Goal: Transaction & Acquisition: Download file/media

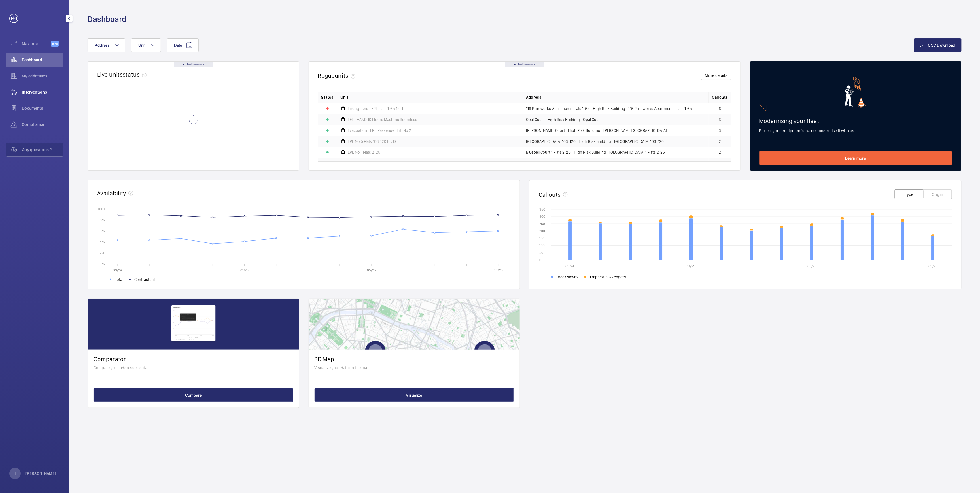
click at [33, 89] on span "Interventions" at bounding box center [42, 92] width 41 height 6
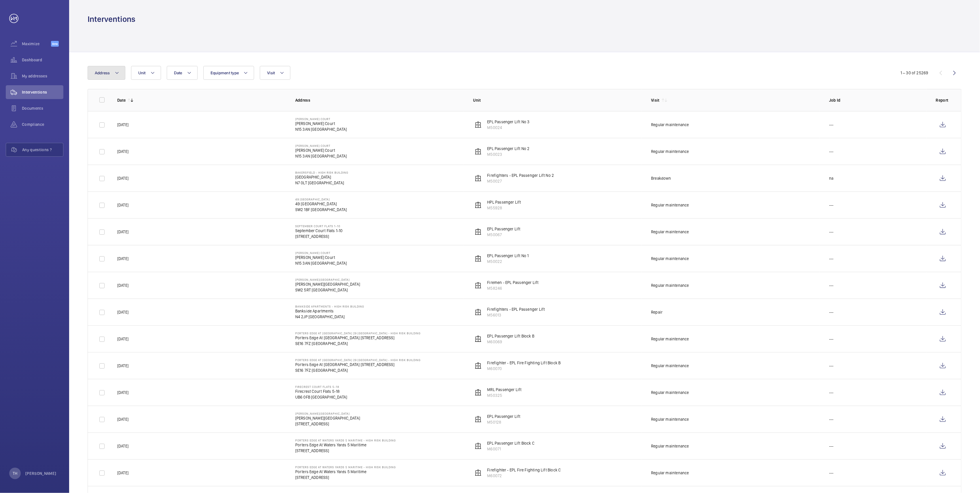
click at [119, 74] on mat-icon at bounding box center [117, 72] width 5 height 7
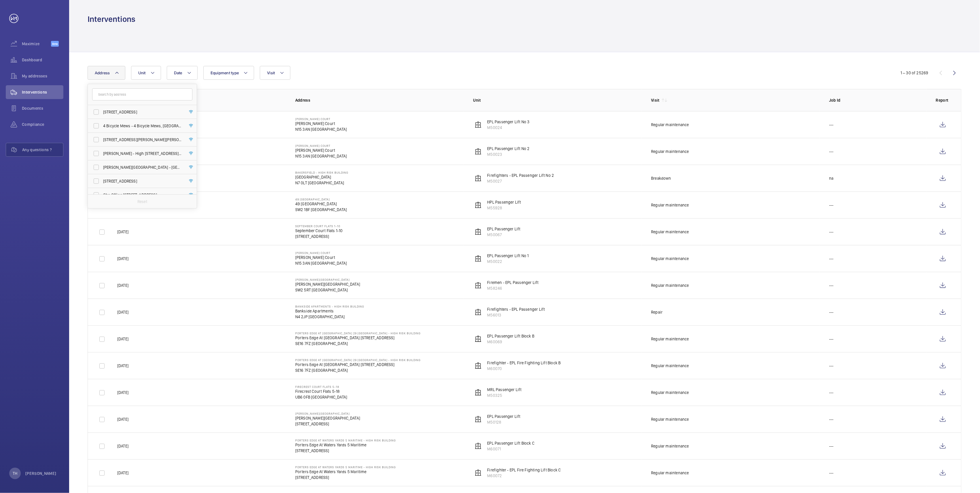
click at [112, 94] on input "text" at bounding box center [142, 94] width 100 height 12
type input "Hodgkin"
click at [113, 111] on span "Hodgkin" at bounding box center [111, 112] width 16 height 5
click at [102, 111] on input "Hodgkin [STREET_ADDRESS]" at bounding box center [96, 112] width 12 height 12
checkbox input "true"
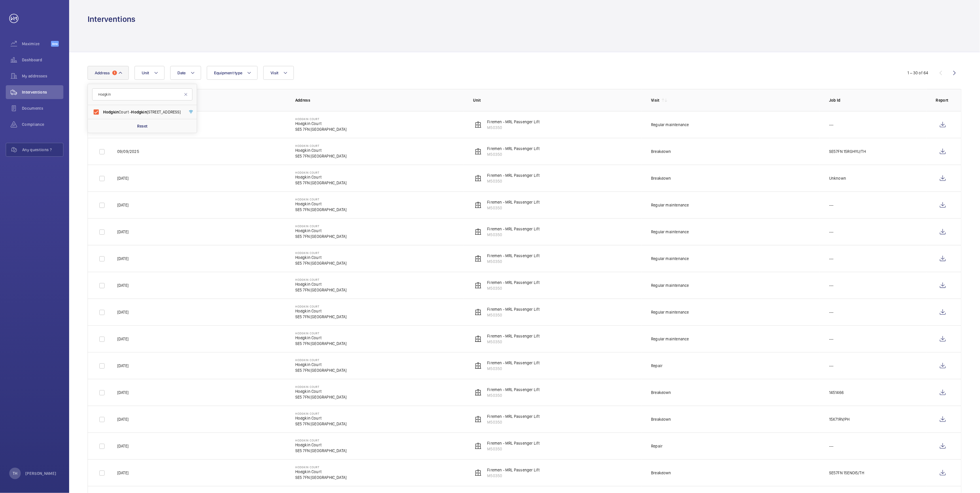
click at [330, 39] on div at bounding box center [525, 37] width 874 height 27
click at [942, 151] on wm-front-icon-button at bounding box center [943, 152] width 14 height 14
click at [943, 120] on wm-front-icon-button at bounding box center [943, 125] width 14 height 14
